Goal: Information Seeking & Learning: Learn about a topic

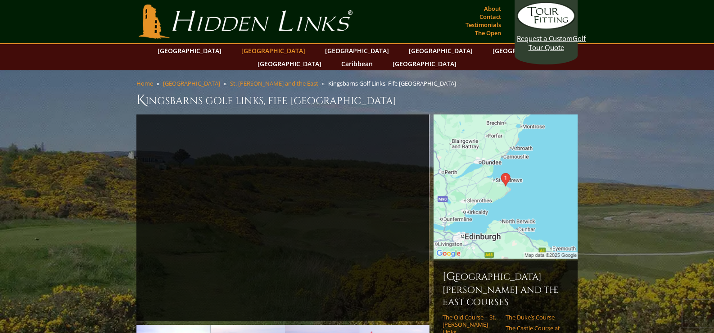
click at [254, 50] on link "[GEOGRAPHIC_DATA]" at bounding box center [273, 50] width 73 height 13
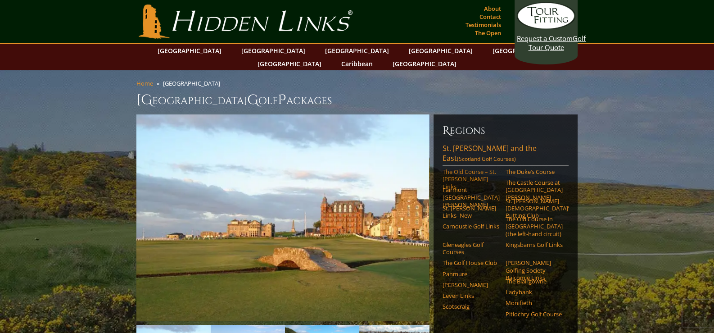
click at [456, 168] on link "The Old Course – St. Andrews Links" at bounding box center [471, 179] width 57 height 22
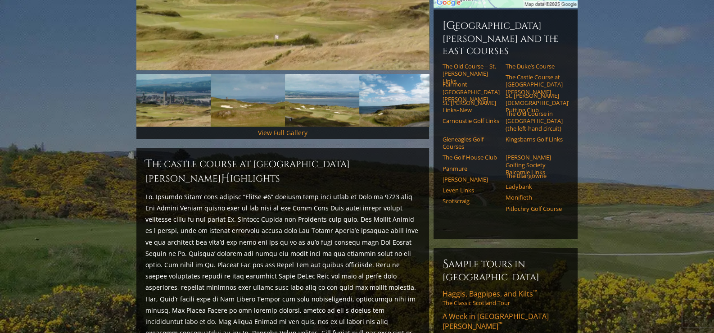
scroll to position [228, 0]
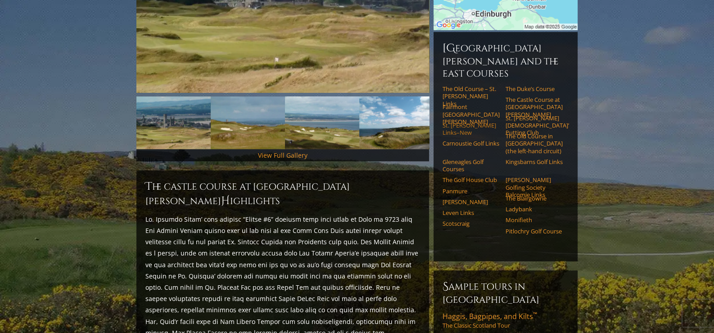
click at [466, 122] on link "St. [PERSON_NAME] Links–New" at bounding box center [471, 129] width 57 height 15
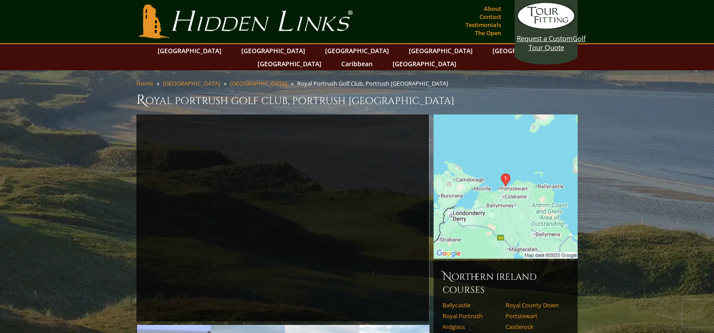
click at [520, 183] on img at bounding box center [506, 186] width 144 height 144
click at [504, 128] on img at bounding box center [506, 186] width 144 height 144
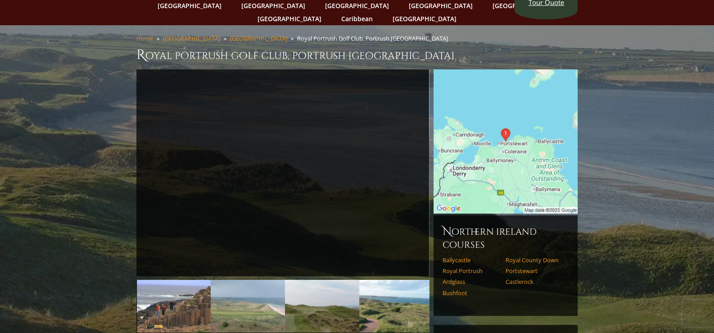
scroll to position [45, 0]
click at [462, 155] on img at bounding box center [506, 142] width 144 height 144
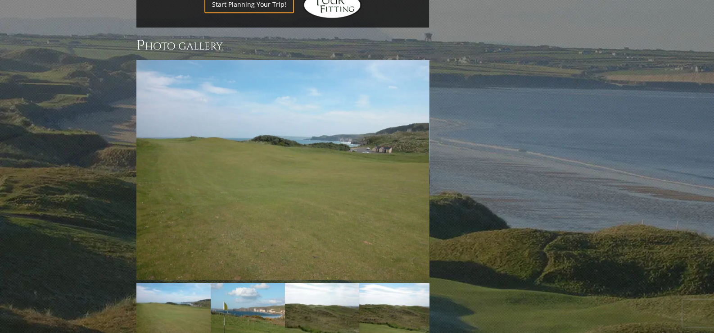
scroll to position [765, 0]
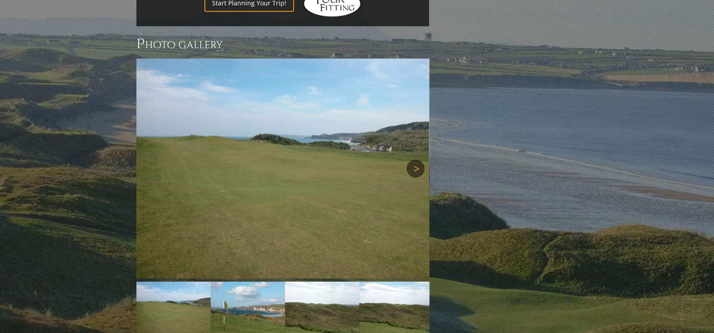
click at [414, 159] on link "Next" at bounding box center [416, 168] width 18 height 18
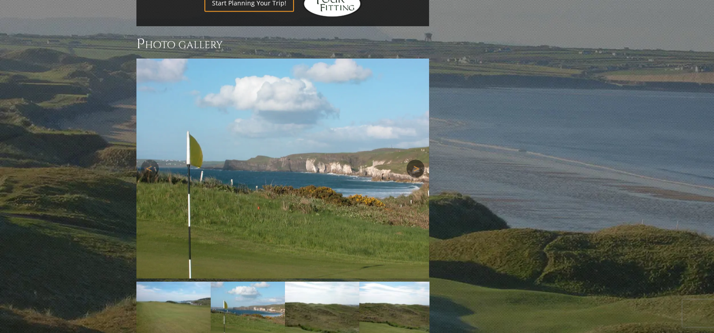
click at [414, 159] on link "Next" at bounding box center [416, 168] width 18 height 18
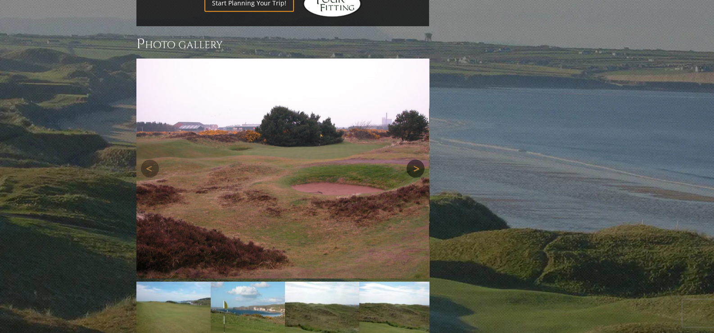
click at [414, 159] on link "Next" at bounding box center [416, 168] width 18 height 18
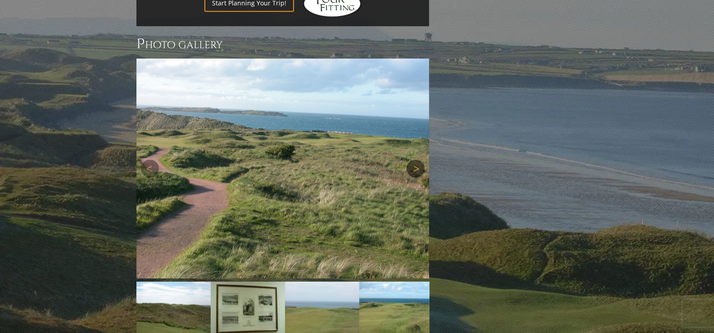
click at [414, 159] on link "Next" at bounding box center [416, 168] width 18 height 18
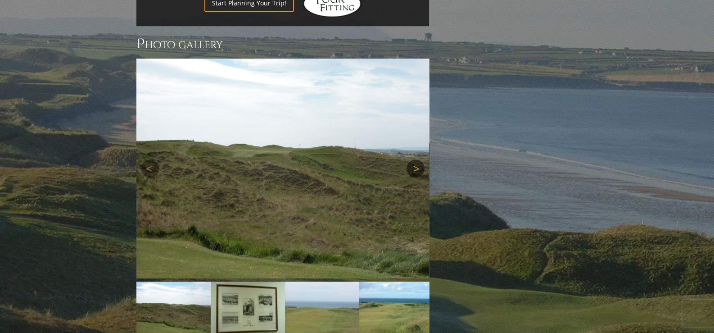
click at [414, 159] on link "Next" at bounding box center [416, 168] width 18 height 18
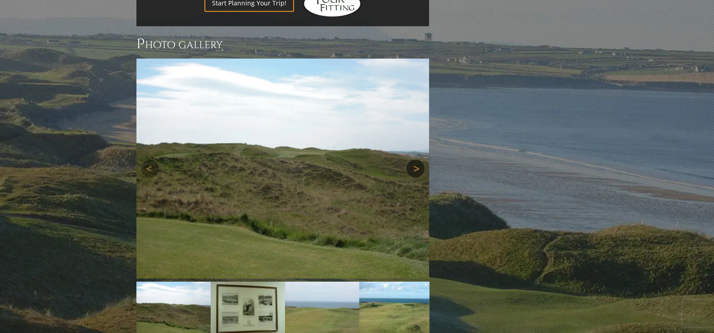
click at [414, 159] on link "Next" at bounding box center [416, 168] width 18 height 18
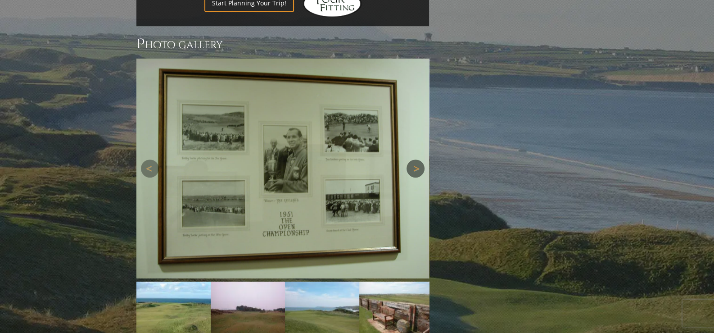
click at [414, 159] on link "Next" at bounding box center [416, 168] width 18 height 18
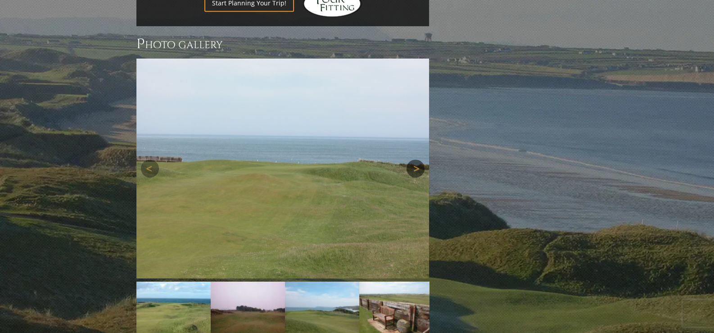
click at [414, 159] on link "Next" at bounding box center [416, 168] width 18 height 18
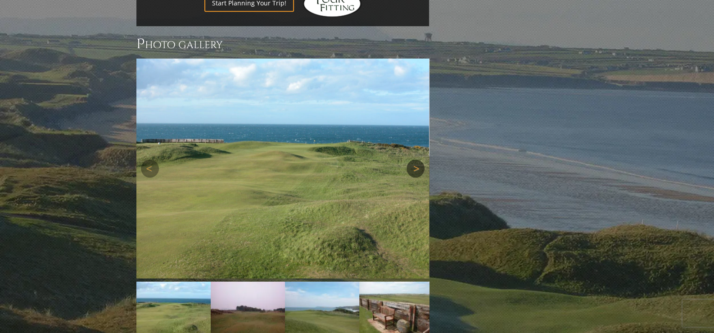
click at [414, 159] on link "Next" at bounding box center [416, 168] width 18 height 18
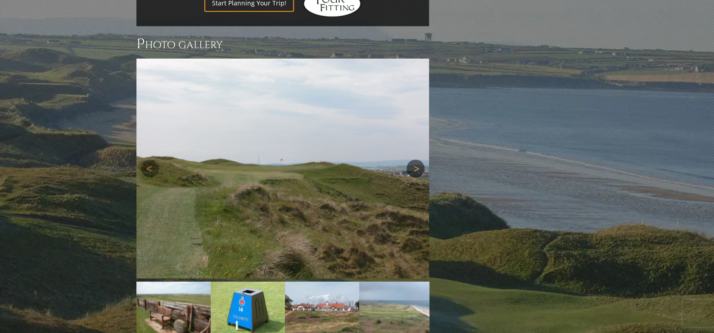
click at [414, 159] on link "Next" at bounding box center [416, 168] width 18 height 18
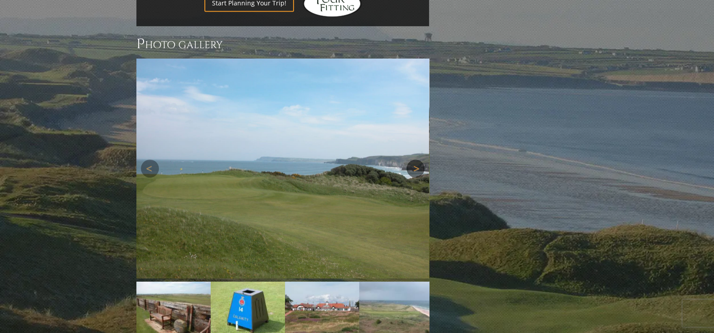
click at [414, 159] on link "Next" at bounding box center [416, 168] width 18 height 18
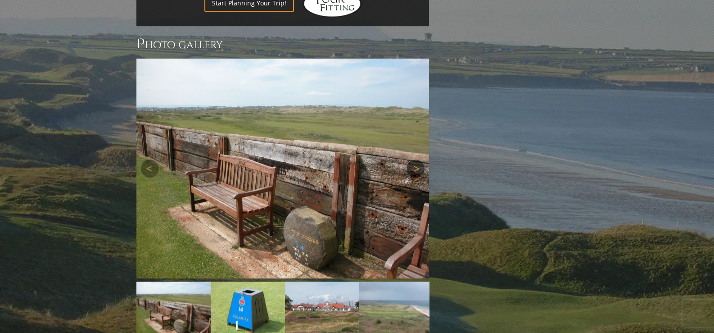
click at [418, 159] on link "Next" at bounding box center [416, 168] width 18 height 18
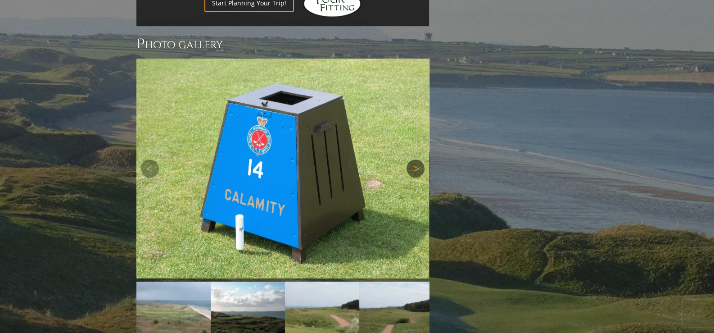
click at [419, 159] on link "Next" at bounding box center [416, 168] width 18 height 18
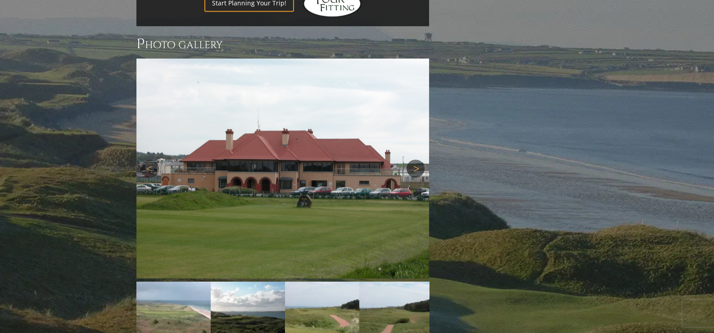
click at [419, 159] on link "Next" at bounding box center [416, 168] width 18 height 18
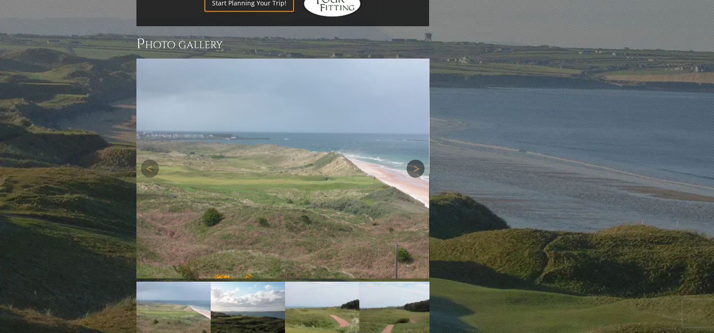
click at [420, 159] on link "Next" at bounding box center [416, 168] width 18 height 18
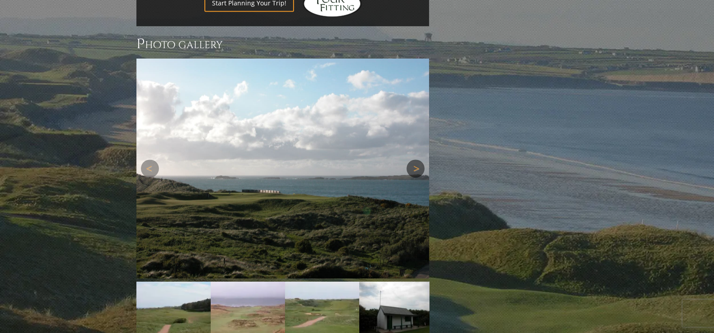
click at [421, 159] on link "Next" at bounding box center [416, 168] width 18 height 18
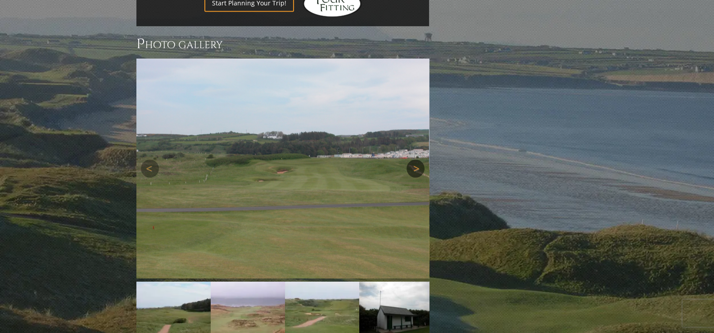
click at [421, 159] on link "Next" at bounding box center [416, 168] width 18 height 18
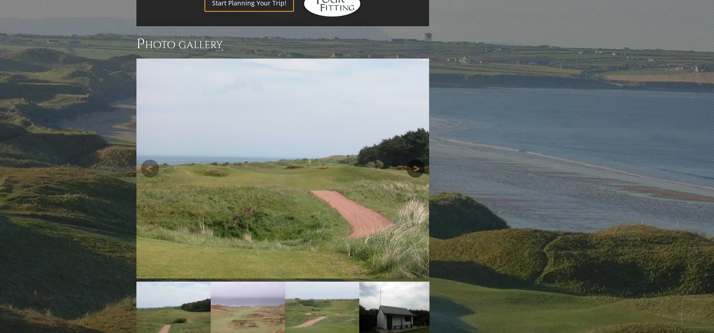
click at [421, 159] on link "Next" at bounding box center [416, 168] width 18 height 18
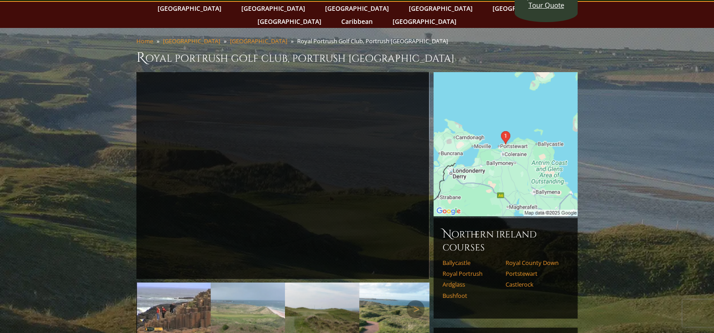
scroll to position [34, 0]
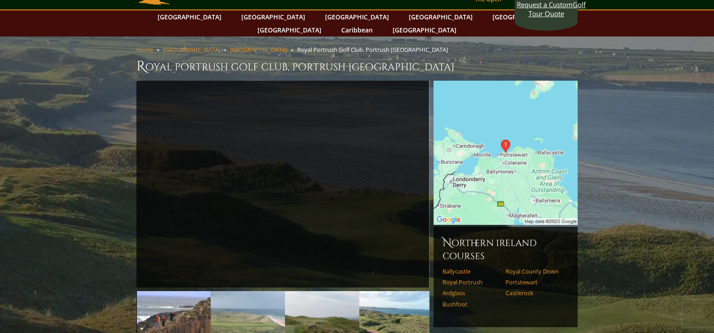
click at [467, 188] on img at bounding box center [506, 153] width 144 height 144
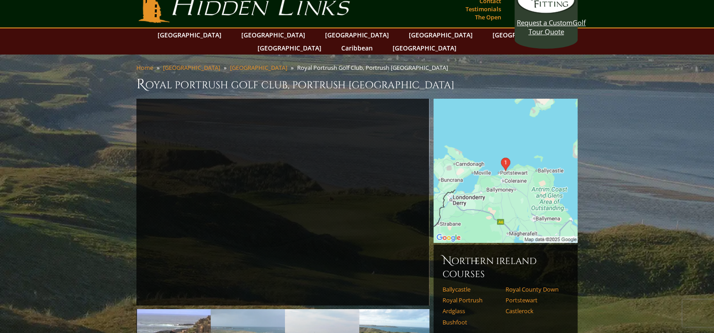
scroll to position [0, 0]
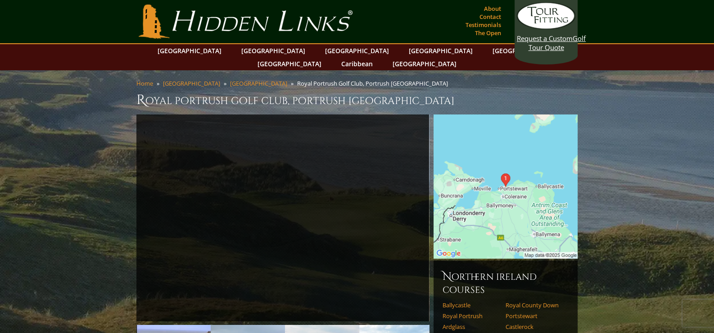
click at [506, 181] on img at bounding box center [506, 186] width 144 height 144
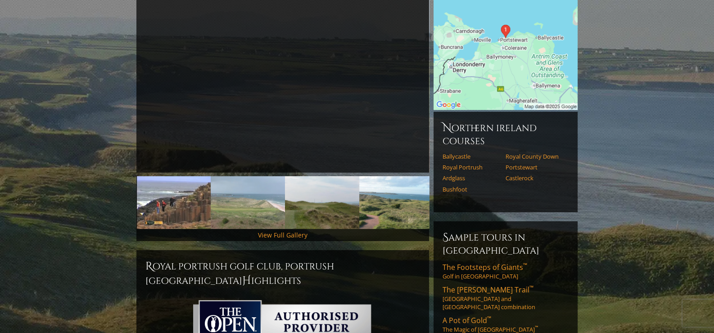
scroll to position [135, 0]
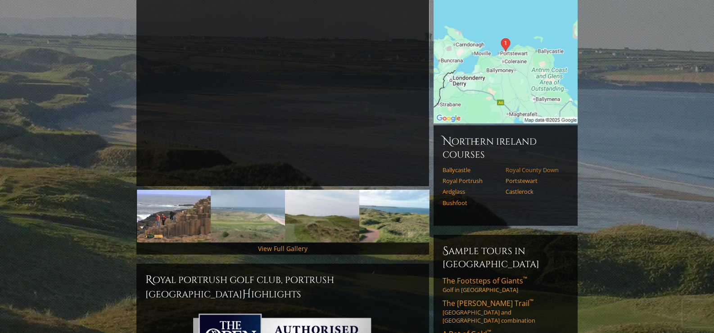
click at [523, 166] on link "Royal County Down" at bounding box center [534, 169] width 57 height 7
